Goal: Task Accomplishment & Management: Manage account settings

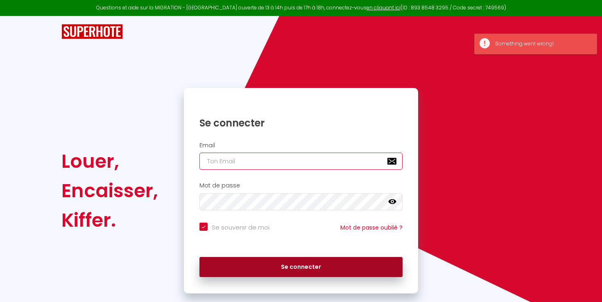
type input "[EMAIL_ADDRESS][DOMAIN_NAME]"
click at [270, 269] on button "Se connecter" at bounding box center [300, 267] width 203 height 20
checkbox input "true"
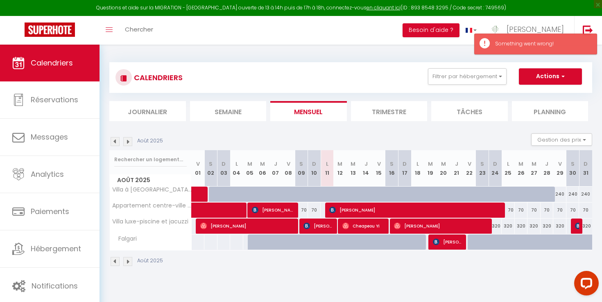
click at [347, 32] on div "Toggle menubar Chercher BUTTON Besoin d'aide ? [PERSON_NAME] Paramètres Équipe" at bounding box center [327, 30] width 536 height 29
click at [549, 24] on link "[PERSON_NAME]" at bounding box center [528, 30] width 91 height 29
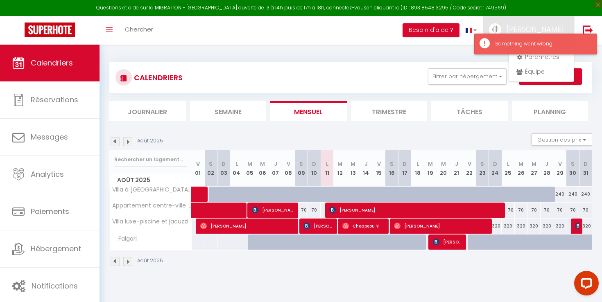
click at [538, 54] on div "Something went wrong!" at bounding box center [535, 44] width 123 height 21
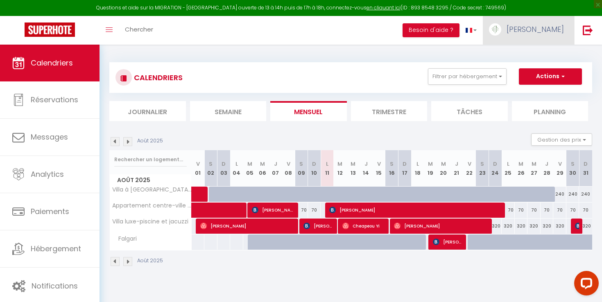
click at [549, 38] on link "[PERSON_NAME]" at bounding box center [528, 30] width 91 height 29
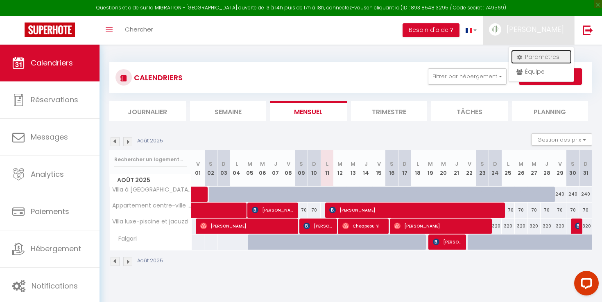
click at [546, 60] on link "Paramètres" at bounding box center [541, 57] width 61 height 14
select select "28"
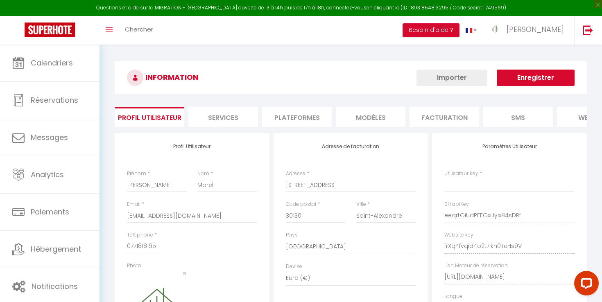
type input "eeqrtGiUdPFFGxiJyix84sDRf"
type input "frXq4fvqid4o2t7ikh0TeHs9V"
type input "[URL][DOMAIN_NAME]"
select select "fr"
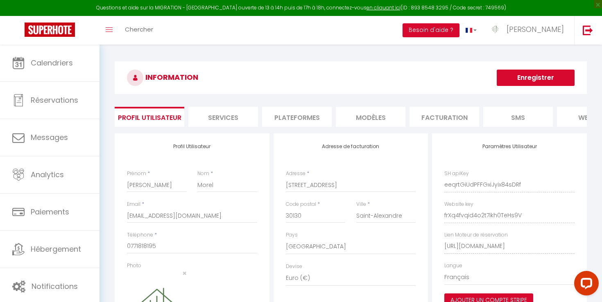
click at [421, 122] on li "Facturation" at bounding box center [444, 117] width 70 height 20
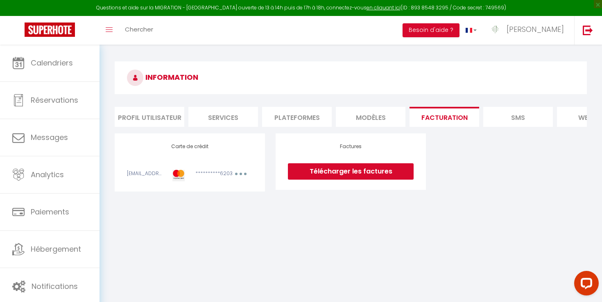
click at [319, 118] on li "Plateformes" at bounding box center [297, 117] width 70 height 20
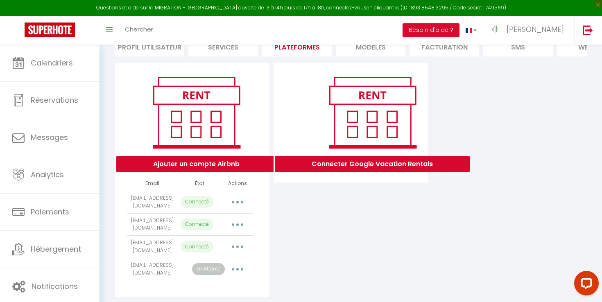
scroll to position [80, 0]
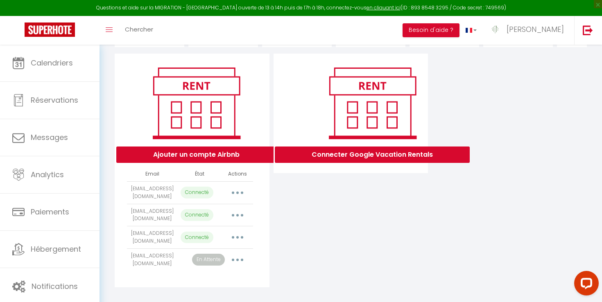
drag, startPoint x: 256, startPoint y: 250, endPoint x: 219, endPoint y: 213, distance: 51.2
click at [219, 213] on div "Ajouter un compte Airbnb Email État Actions [EMAIL_ADDRESS][DOMAIN_NAME] Connec…" at bounding box center [192, 171] width 155 height 234
click at [240, 256] on button "button" at bounding box center [237, 259] width 23 height 13
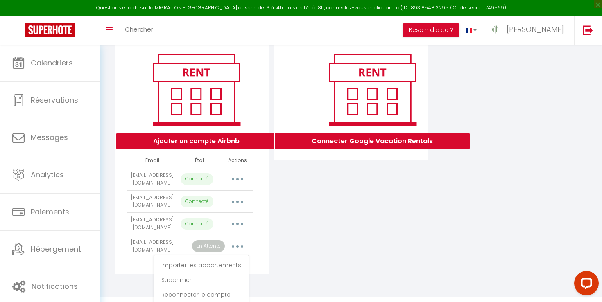
click at [278, 256] on div "Connecter Google Vacation Rentals" at bounding box center [350, 157] width 159 height 234
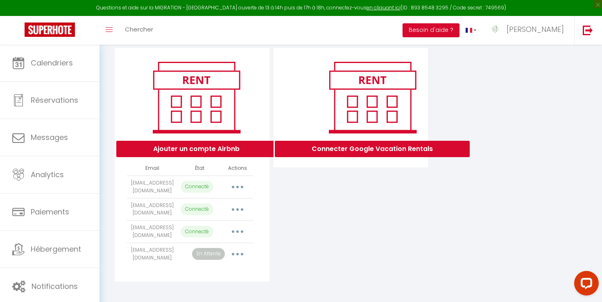
click at [245, 258] on td "Importer les appartements Supprimer Reconnecter le compte" at bounding box center [238, 254] width 32 height 23
click at [240, 256] on button "button" at bounding box center [237, 254] width 23 height 13
click at [216, 268] on link "Importer les appartements" at bounding box center [201, 273] width 90 height 14
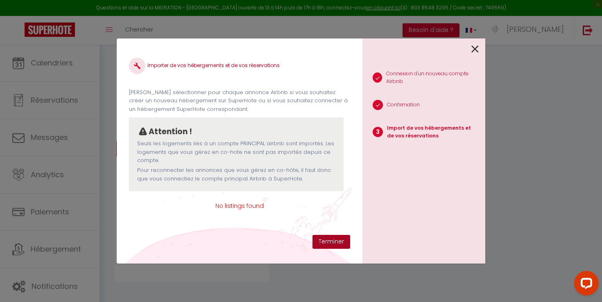
click at [320, 247] on button "Terminer" at bounding box center [331, 242] width 38 height 14
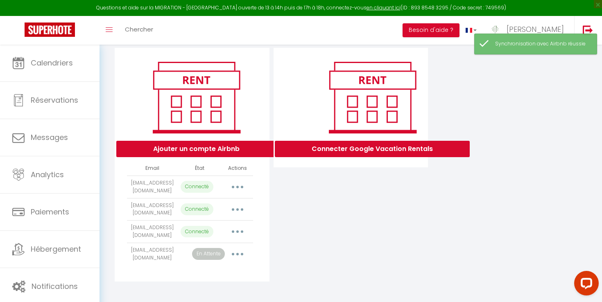
click at [233, 251] on button "button" at bounding box center [237, 254] width 23 height 13
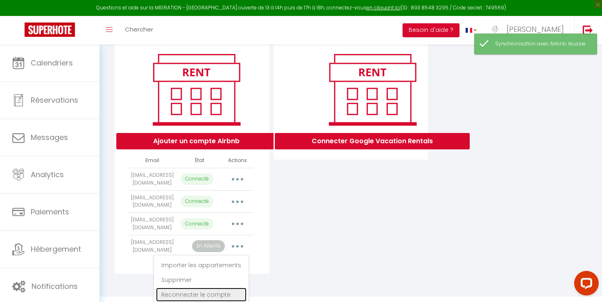
click at [201, 289] on link "Reconnecter le compte" at bounding box center [201, 295] width 90 height 14
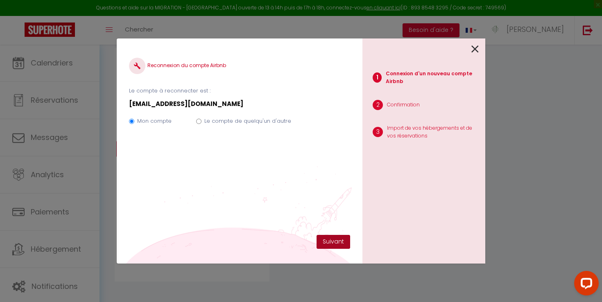
click at [328, 241] on button "Suivant" at bounding box center [334, 242] width 34 height 14
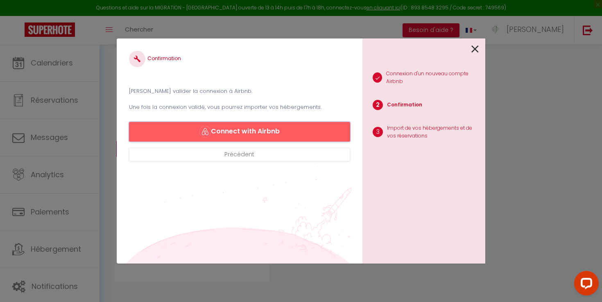
click at [274, 136] on button "Connect with Airbnb" at bounding box center [239, 132] width 221 height 20
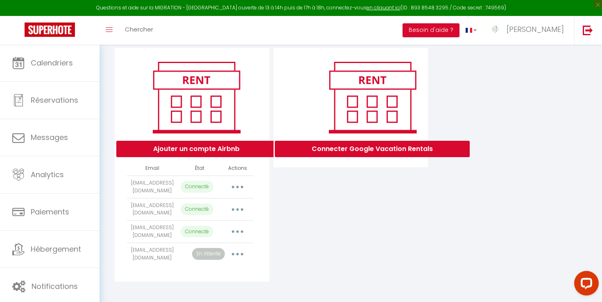
select select "70872"
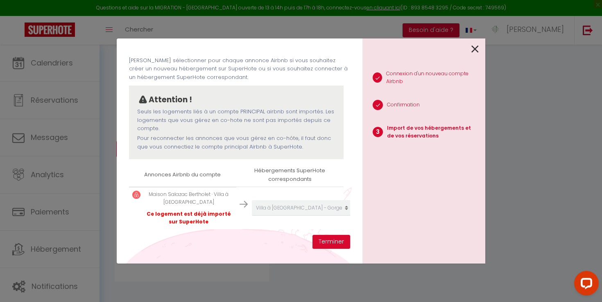
scroll to position [40, 0]
click at [475, 50] on icon at bounding box center [474, 49] width 7 height 12
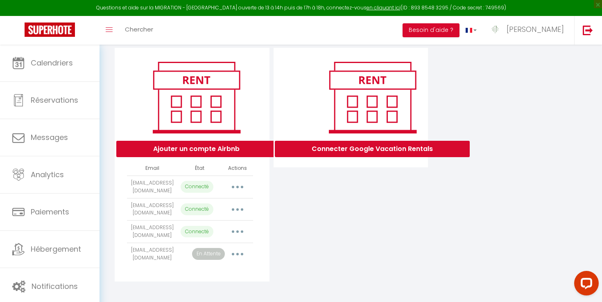
click at [238, 253] on icon "button" at bounding box center [237, 254] width 2 height 2
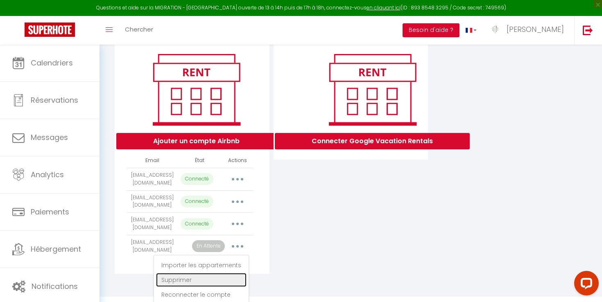
click at [188, 273] on link "Supprimer" at bounding box center [201, 280] width 90 height 14
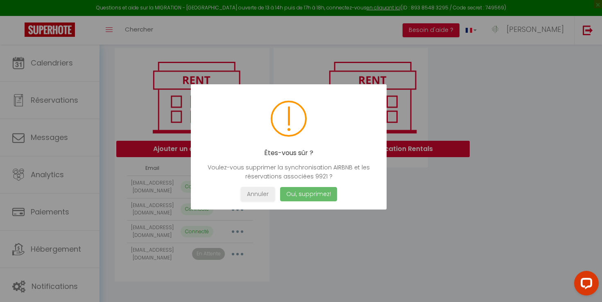
click at [309, 200] on button "Oui, supprimez!" at bounding box center [308, 194] width 57 height 14
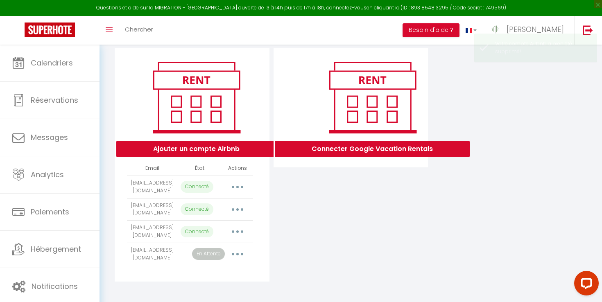
scroll to position [63, 0]
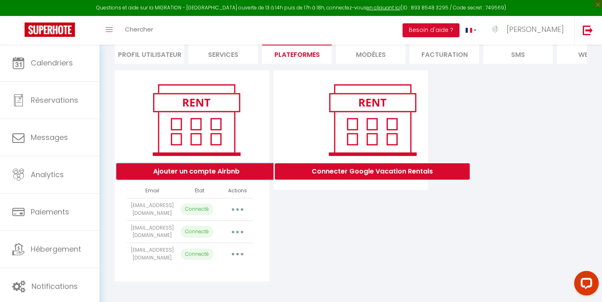
click at [221, 177] on button "Ajouter un compte Airbnb" at bounding box center [196, 171] width 160 height 16
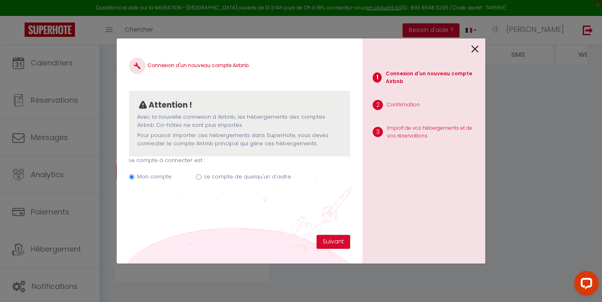
click at [210, 176] on label "Le compte de quelqu'un d'autre" at bounding box center [247, 177] width 87 height 8
click at [201, 176] on input "Le compte de quelqu'un d'autre" at bounding box center [198, 176] width 5 height 5
radio input "true"
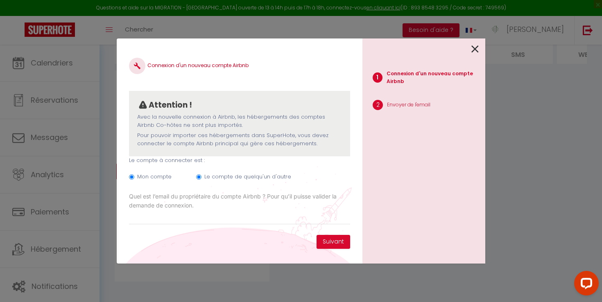
radio input "false"
click at [206, 219] on input "Email connexion Airbnb" at bounding box center [239, 217] width 221 height 15
paste input "[EMAIL_ADDRESS][DOMAIN_NAME]"
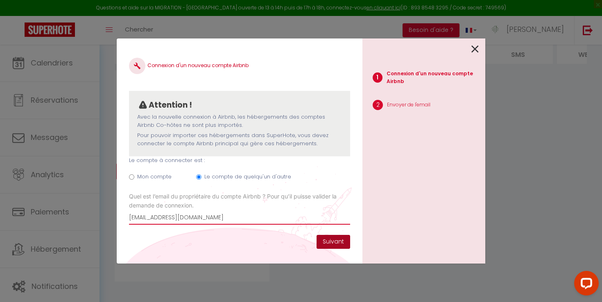
type input "[EMAIL_ADDRESS][DOMAIN_NAME]"
click at [324, 245] on button "Suivant" at bounding box center [334, 242] width 34 height 14
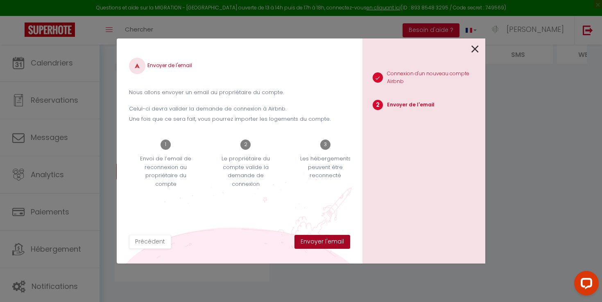
click at [324, 245] on button "Envoyer l'email" at bounding box center [322, 242] width 56 height 14
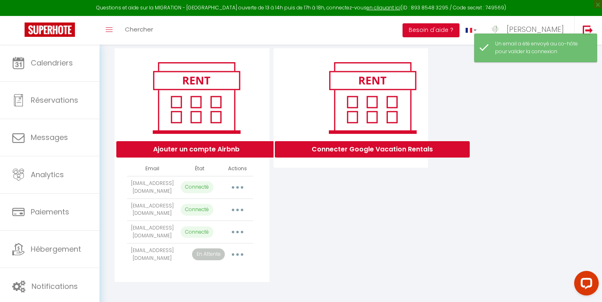
scroll to position [86, 0]
